Goal: Task Accomplishment & Management: Use online tool/utility

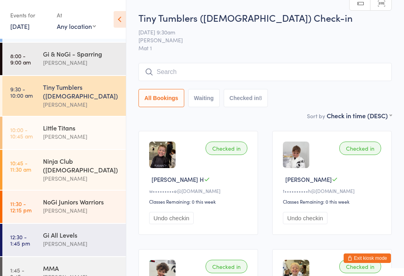
scroll to position [28, 0]
click at [75, 231] on div "Gi All Levels" at bounding box center [81, 235] width 76 height 9
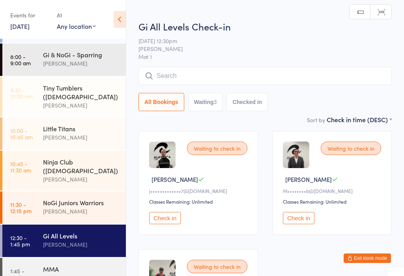
click at [242, 73] on input "search" at bounding box center [266, 76] width 254 height 18
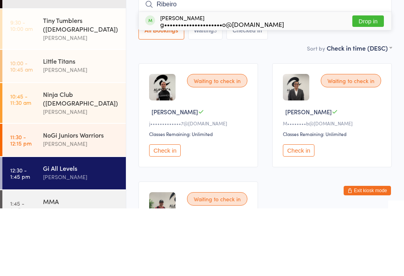
type input "Ribeiro"
click at [375, 83] on button "Drop in" at bounding box center [369, 88] width 32 height 11
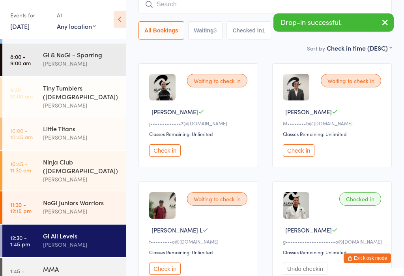
click at [85, 258] on div "MMA [PERSON_NAME]" at bounding box center [84, 273] width 83 height 31
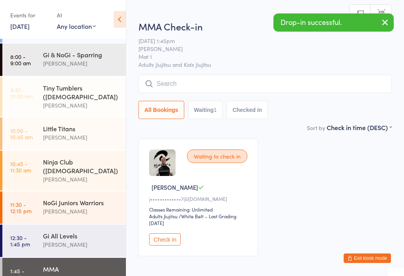
click at [247, 83] on input "search" at bounding box center [266, 84] width 254 height 18
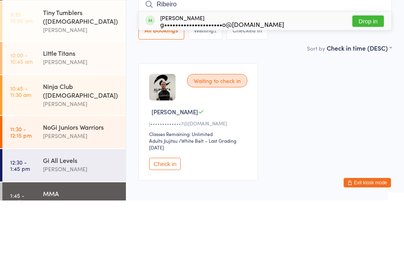
type input "Ribeiro"
click at [374, 91] on button "Drop in" at bounding box center [369, 96] width 32 height 11
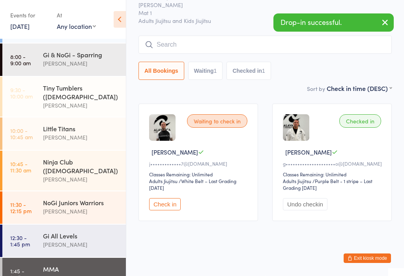
click at [92, 240] on div "[PERSON_NAME]" at bounding box center [81, 244] width 76 height 9
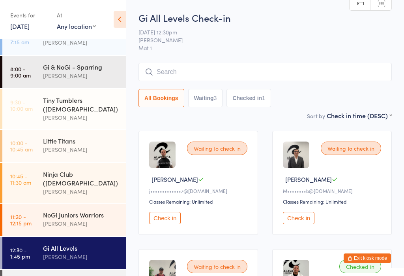
click at [277, 78] on input "search" at bounding box center [266, 72] width 254 height 18
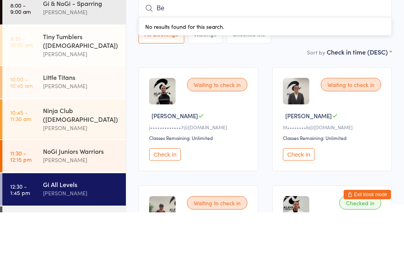
type input "Ben"
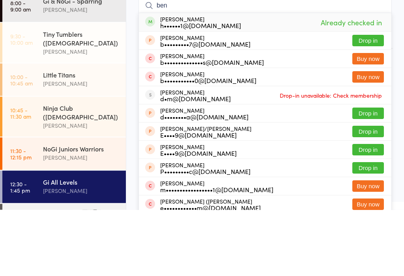
scroll to position [66, 0]
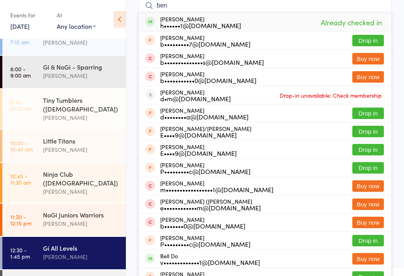
click at [203, 1] on input "ben" at bounding box center [266, 5] width 254 height 18
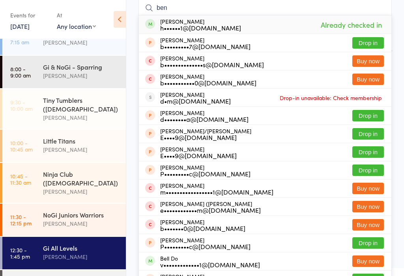
scroll to position [64, 0]
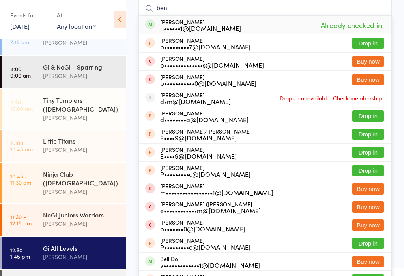
click at [229, 9] on input "ben" at bounding box center [266, 8] width 254 height 18
type input "b"
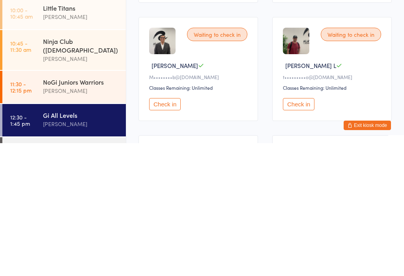
scroll to position [101, 0]
